Goal: Navigation & Orientation: Find specific page/section

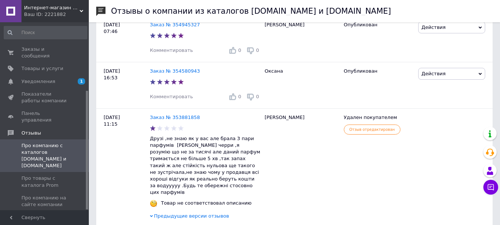
scroll to position [108, 0]
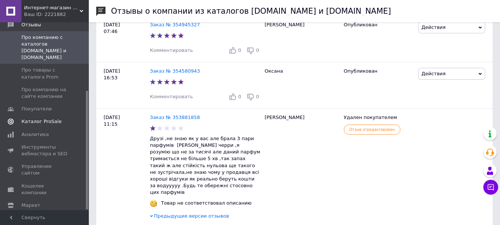
click at [38, 118] on span "Каталог ProSale" at bounding box center [41, 121] width 40 height 7
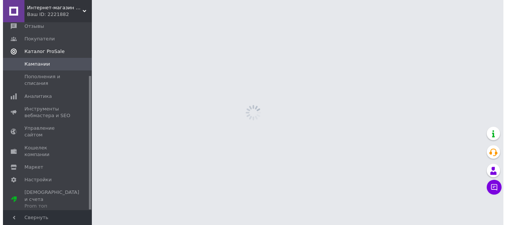
scroll to position [75, 0]
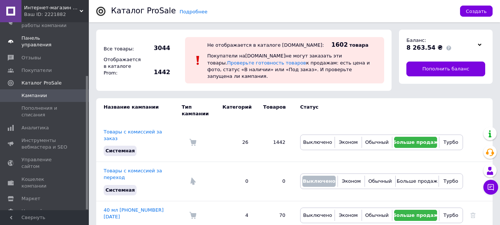
click at [47, 35] on span "Панель управления" at bounding box center [44, 41] width 47 height 13
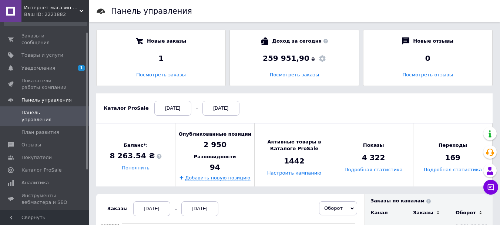
scroll to position [10, 0]
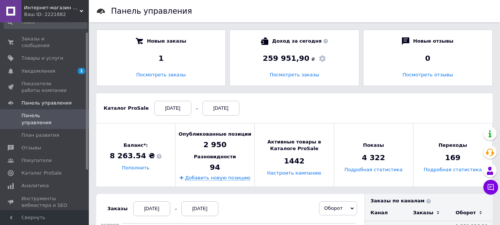
drag, startPoint x: 87, startPoint y: 88, endPoint x: 97, endPoint y: 46, distance: 43.6
click at [40, 68] on span "Уведомления" at bounding box center [38, 71] width 34 height 7
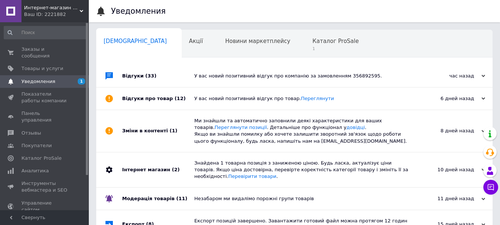
drag, startPoint x: 88, startPoint y: 87, endPoint x: 100, endPoint y: 49, distance: 40.5
click at [100, 49] on div "Интернет-магазин "Optparfum" Ваш ID: 2221882 Сайт Интернет-магазин "Optparfum" …" at bounding box center [250, 149] width 500 height 298
click at [33, 65] on span "Товары и услуги" at bounding box center [42, 68] width 42 height 7
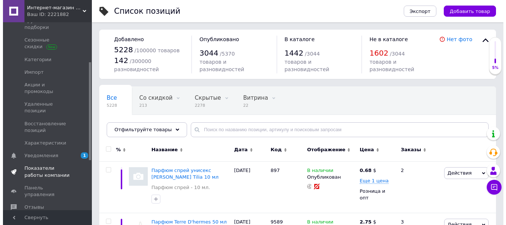
scroll to position [77, 0]
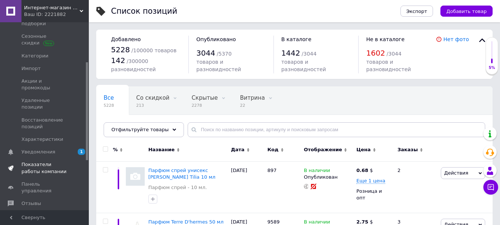
drag, startPoint x: 87, startPoint y: 100, endPoint x: 84, endPoint y: 140, distance: 40.1
click at [84, 140] on div "Заказы и сообщения 0 0 Товары и услуги Позиции Группы и подборки Сезонные скидк…" at bounding box center [44, 116] width 89 height 188
click at [47, 178] on link "Панель управления" at bounding box center [45, 187] width 91 height 19
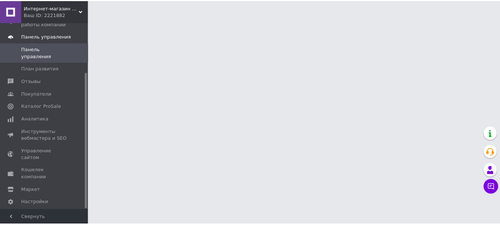
scroll to position [69, 0]
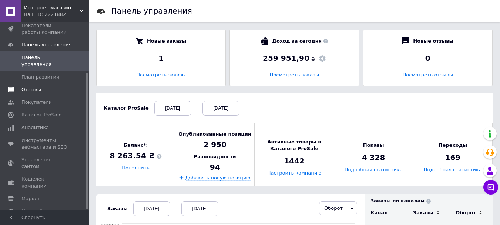
click at [32, 83] on link "Отзывы" at bounding box center [45, 89] width 91 height 13
